Goal: Information Seeking & Learning: Learn about a topic

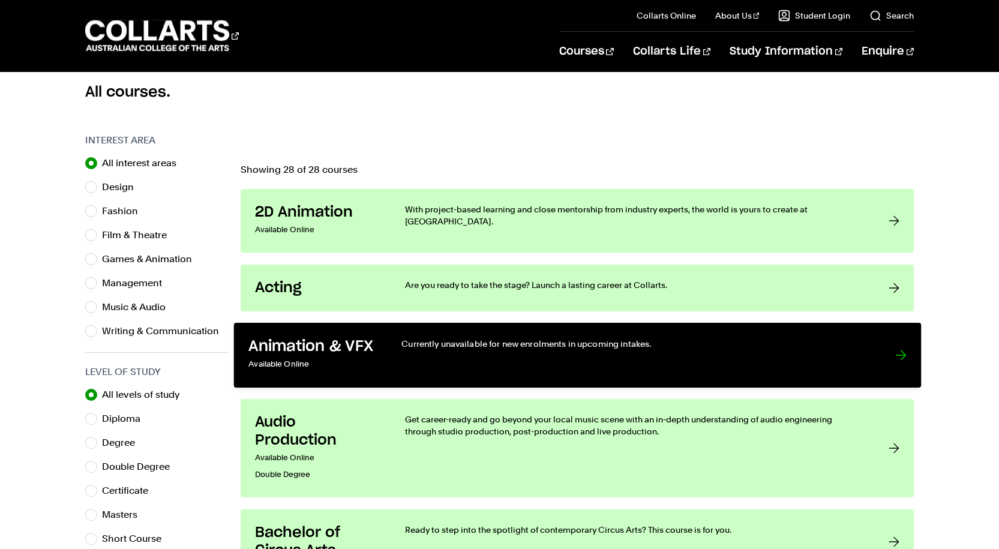
scroll to position [180, 0]
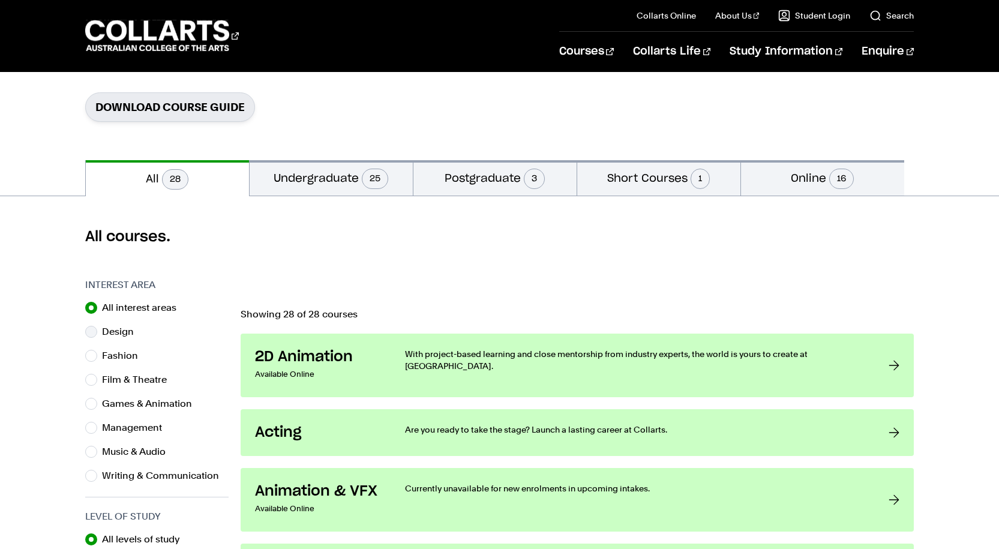
click at [121, 334] on label "Design" at bounding box center [122, 331] width 41 height 17
click at [97, 334] on input "Design" at bounding box center [91, 332] width 12 height 12
radio input "true"
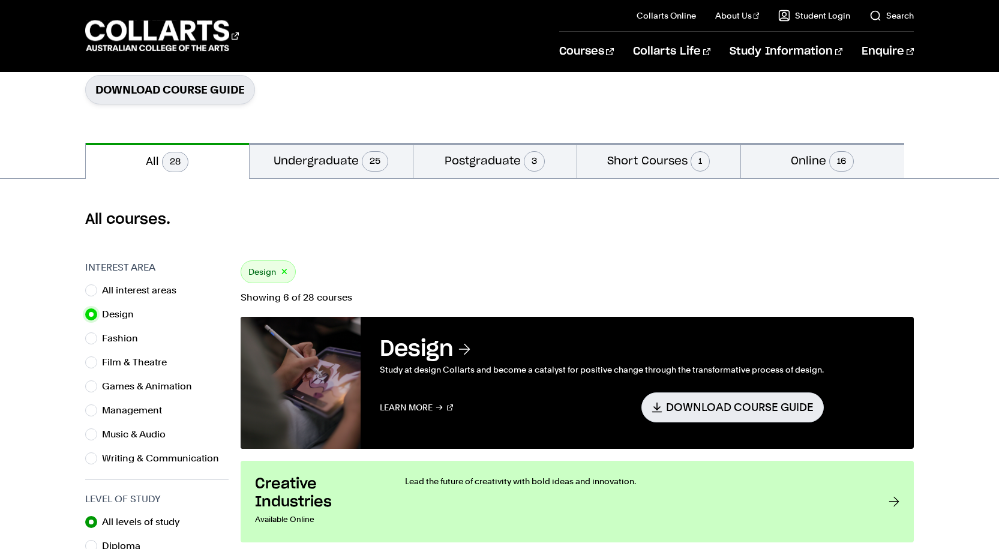
scroll to position [540, 0]
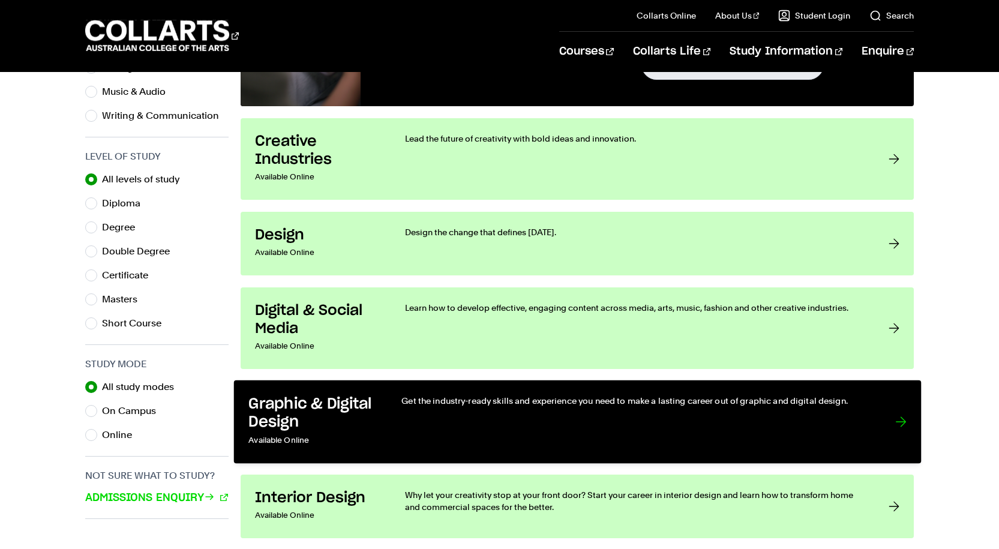
click at [368, 433] on p "Available Online" at bounding box center [312, 440] width 128 height 17
